Goal: Information Seeking & Learning: Learn about a topic

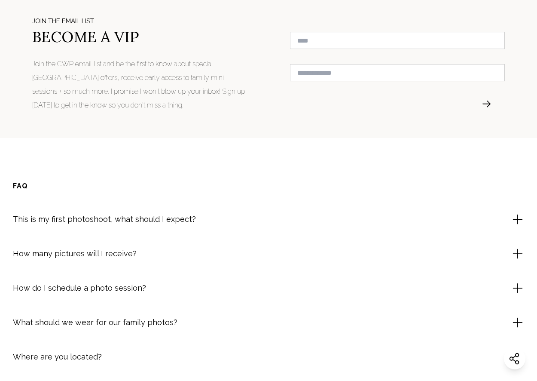
scroll to position [3461, 0]
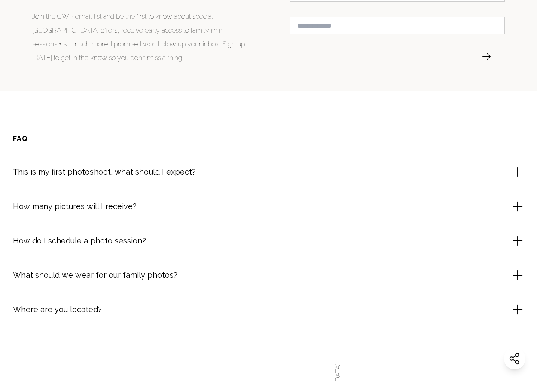
click at [417, 213] on div "How many pictures will I receive?" at bounding box center [268, 206] width 511 height 13
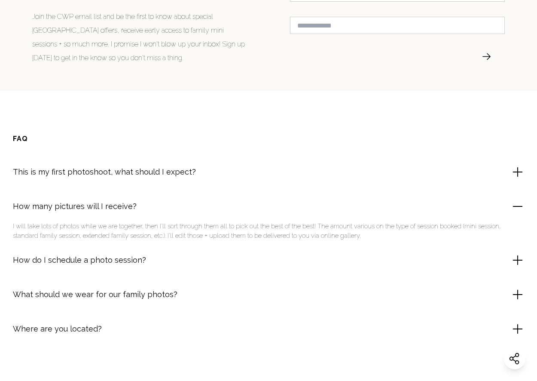
click at [416, 213] on div "How many pictures will I receive?" at bounding box center [268, 206] width 511 height 13
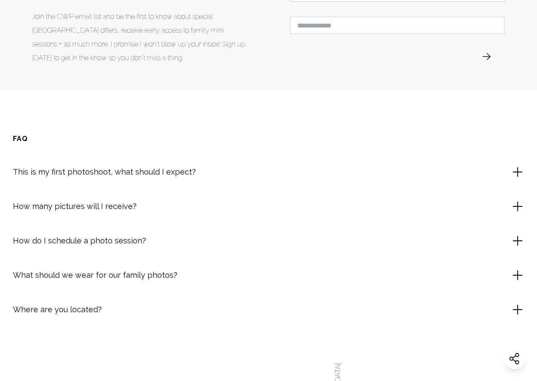
click at [389, 247] on div "How do I schedule a photo session?" at bounding box center [268, 240] width 511 height 13
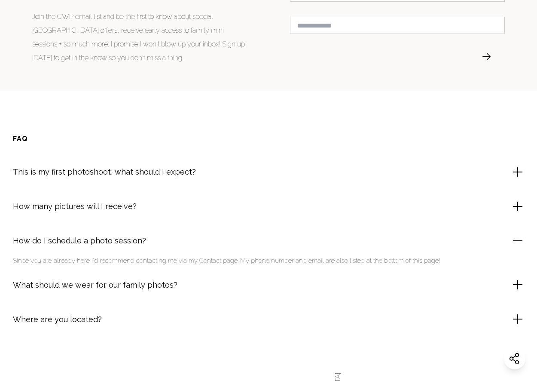
click at [389, 247] on div "How do I schedule a photo session?" at bounding box center [268, 240] width 511 height 13
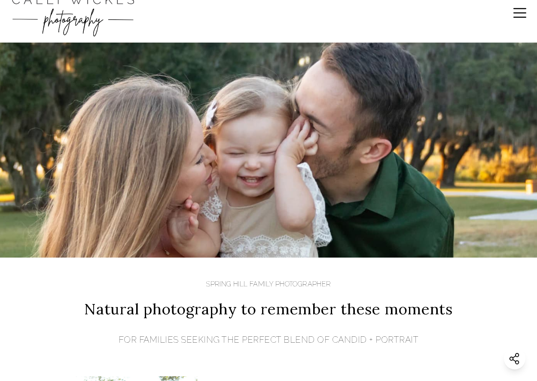
scroll to position [0, 0]
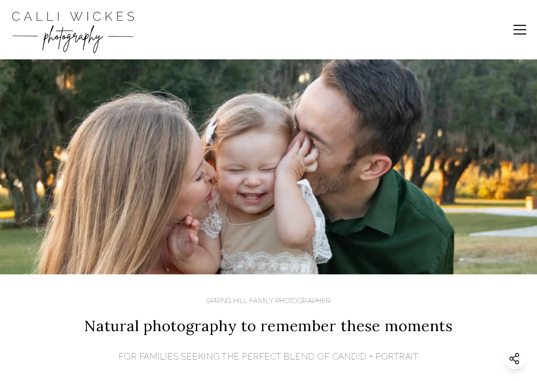
click at [518, 30] on icon at bounding box center [519, 30] width 13 height 10
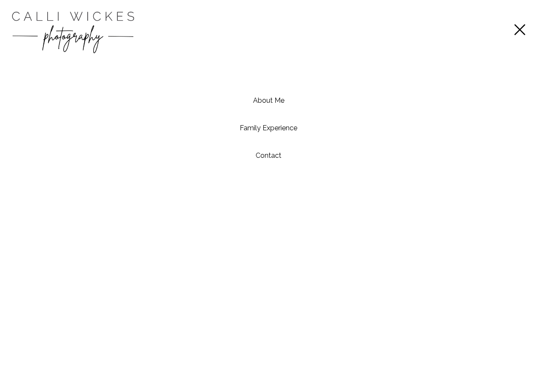
click at [277, 103] on link "About Me" at bounding box center [268, 100] width 31 height 8
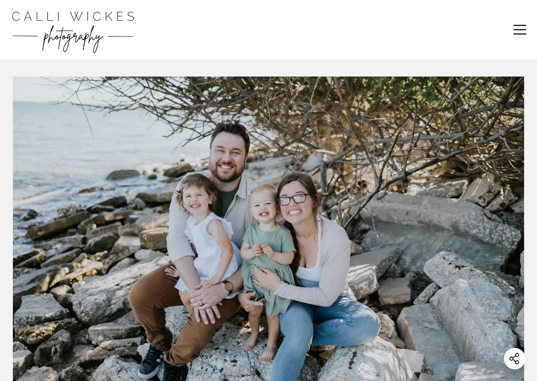
click at [514, 31] on icon at bounding box center [519, 29] width 17 height 17
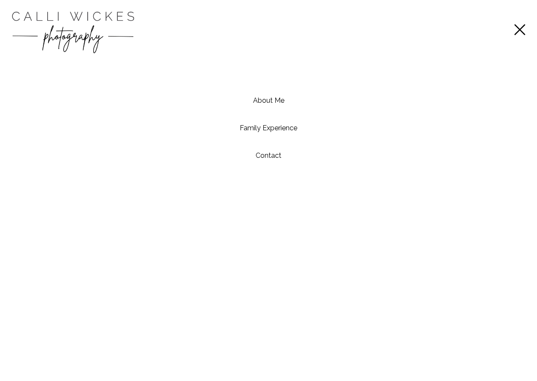
click at [265, 124] on link "Family Experience" at bounding box center [269, 128] width 58 height 8
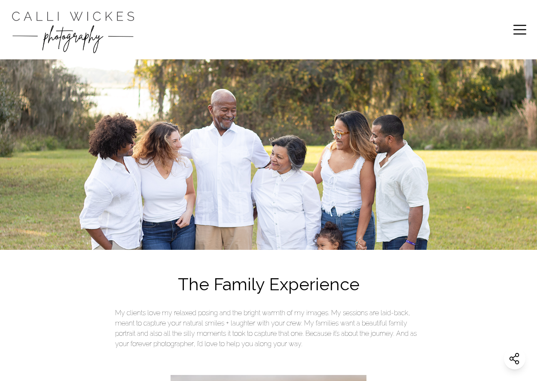
click at [93, 18] on img "Calli Wickes Photography Home Page" at bounding box center [73, 29] width 129 height 51
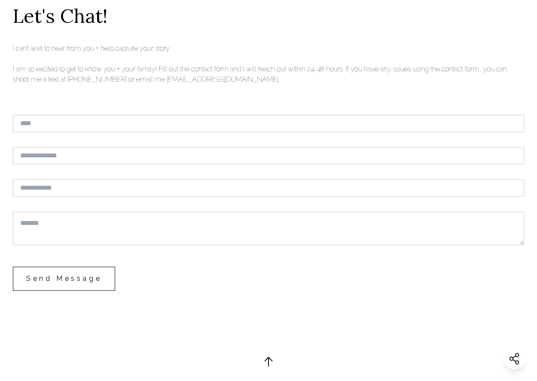
scroll to position [4501, 0]
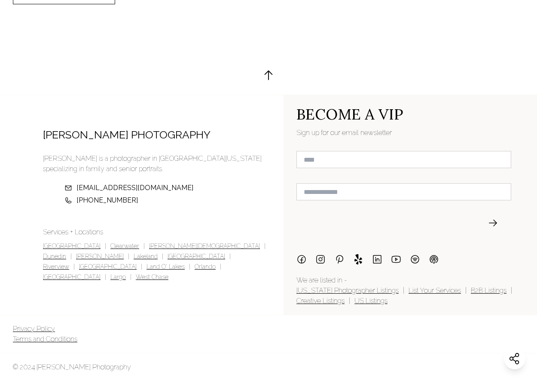
click at [172, 262] on link "Land O' Lakes" at bounding box center [165, 267] width 38 height 10
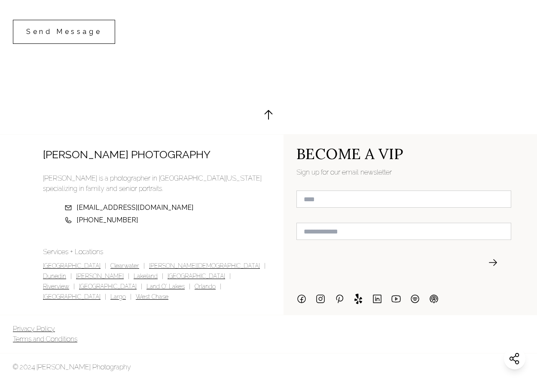
click at [269, 111] on icon at bounding box center [269, 115] width 8 height 10
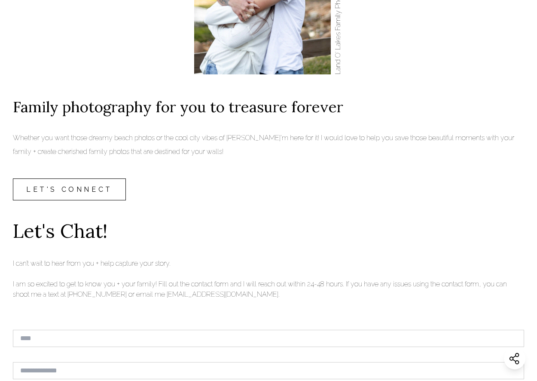
scroll to position [4452, 0]
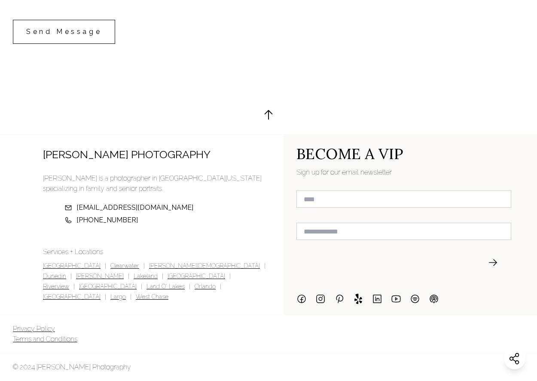
click at [216, 282] on link "Orlando" at bounding box center [205, 287] width 21 height 10
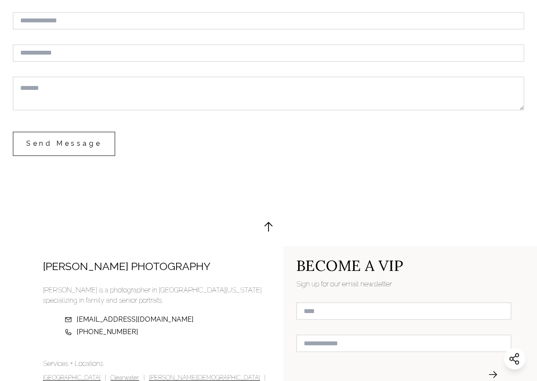
scroll to position [4315, 0]
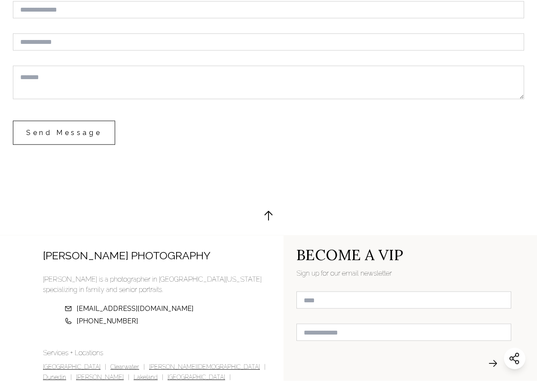
click at [515, 167] on div "Send Message" at bounding box center [268, 146] width 511 height 50
